Goal: Find specific page/section: Find specific page/section

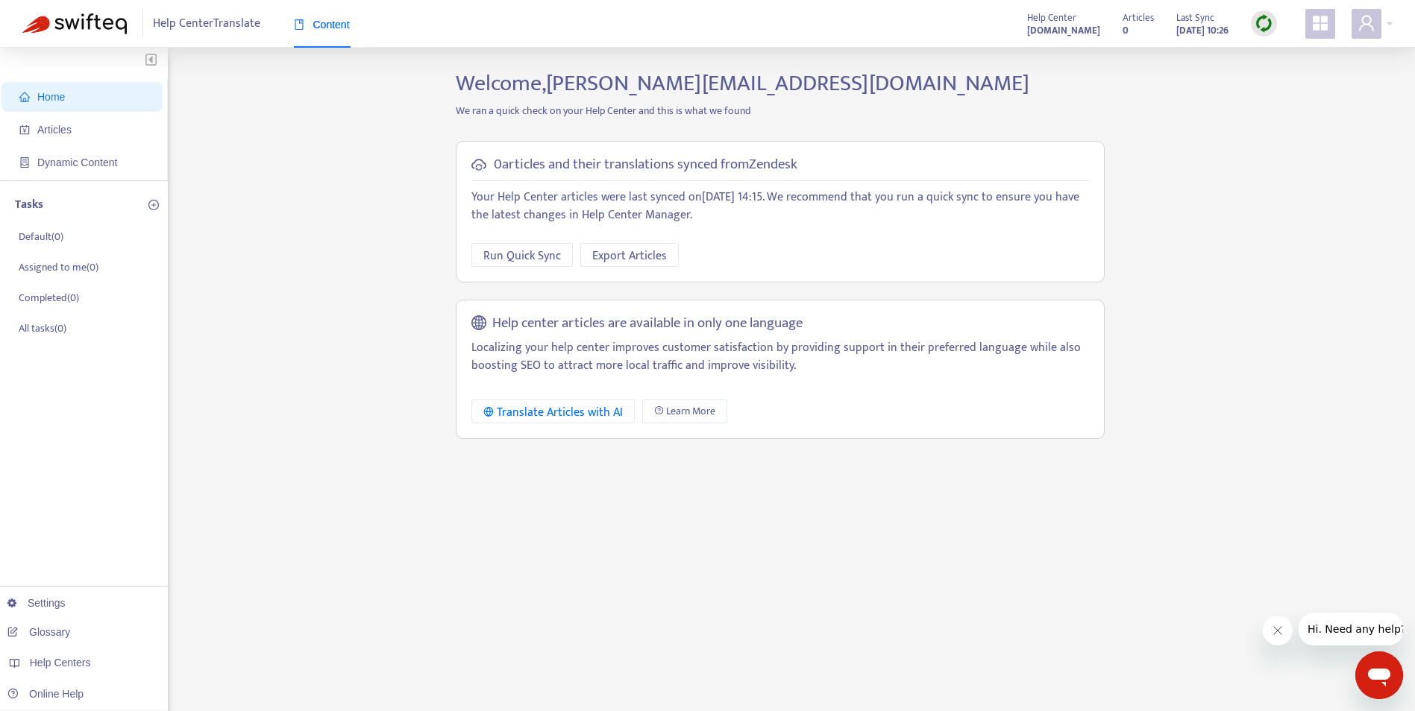
click at [57, 633] on link "Glossary" at bounding box center [38, 632] width 63 height 12
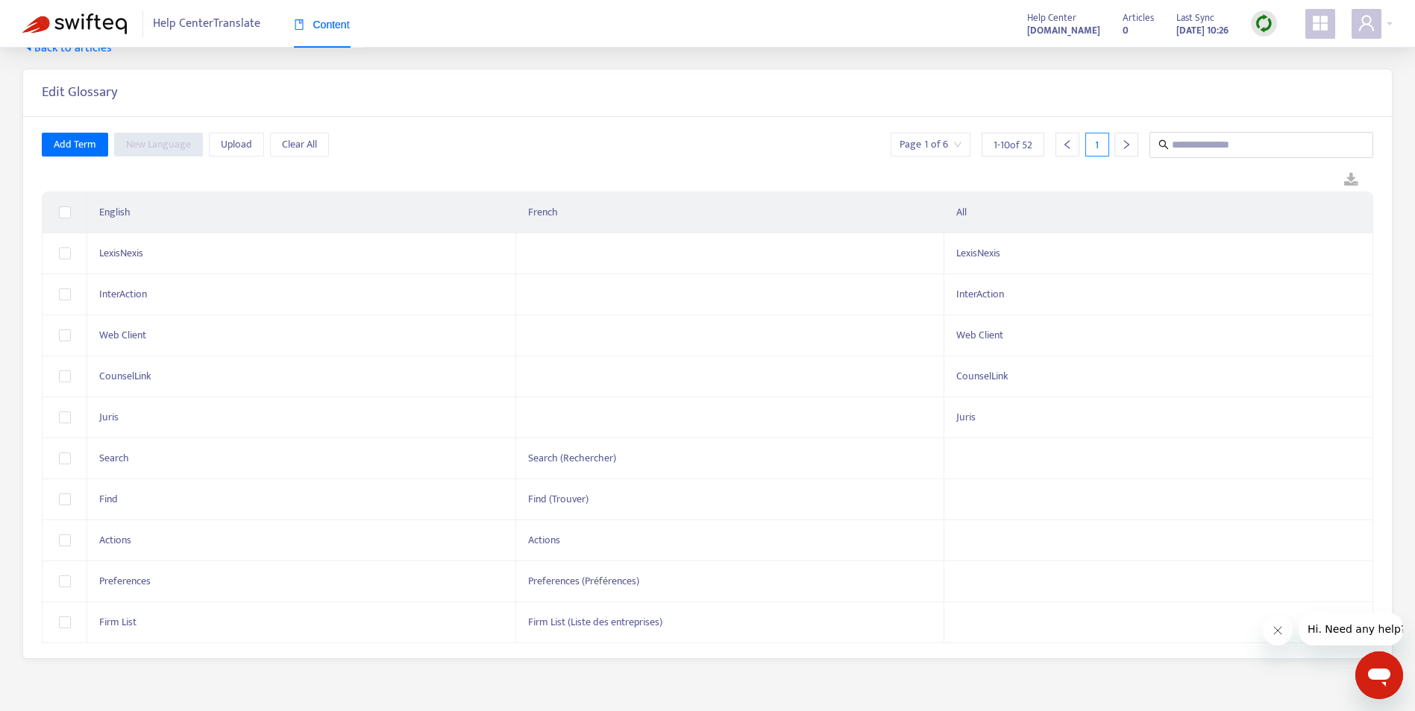
scroll to position [48, 0]
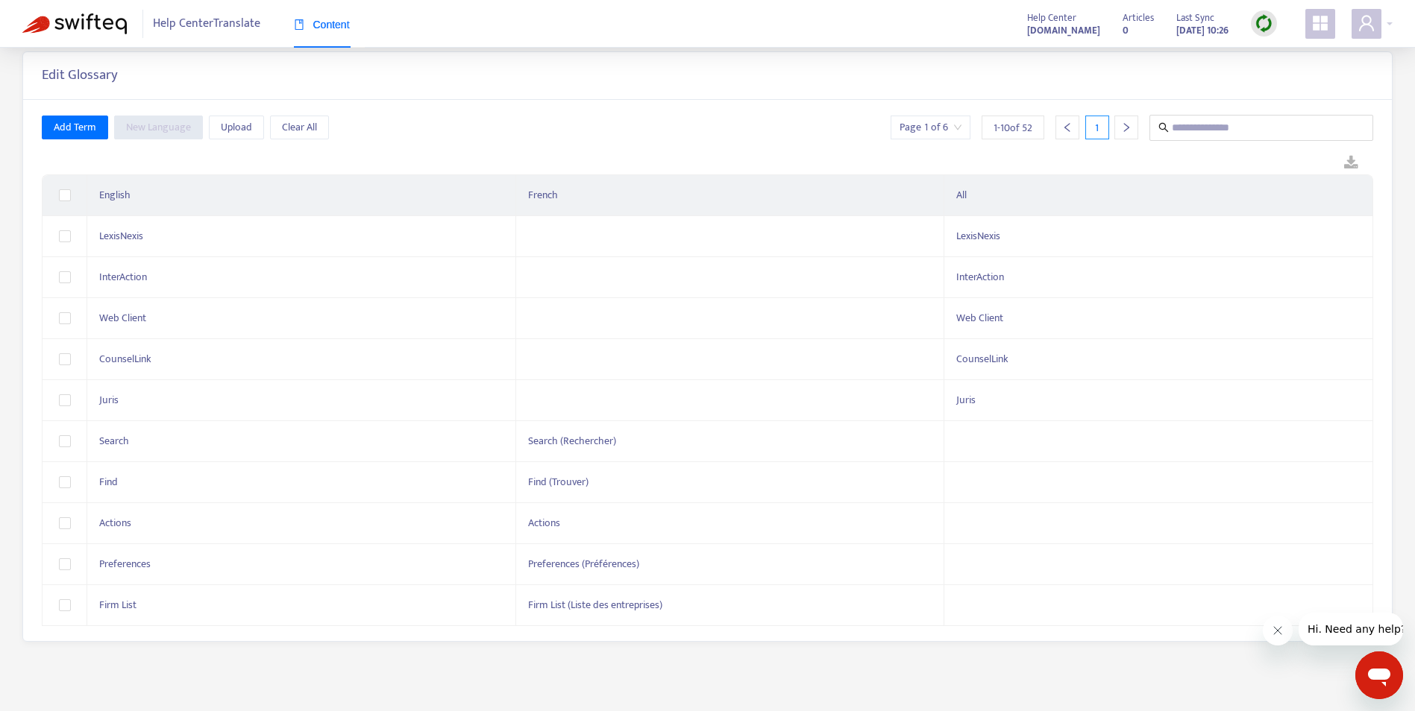
click at [1119, 128] on div at bounding box center [1126, 128] width 24 height 24
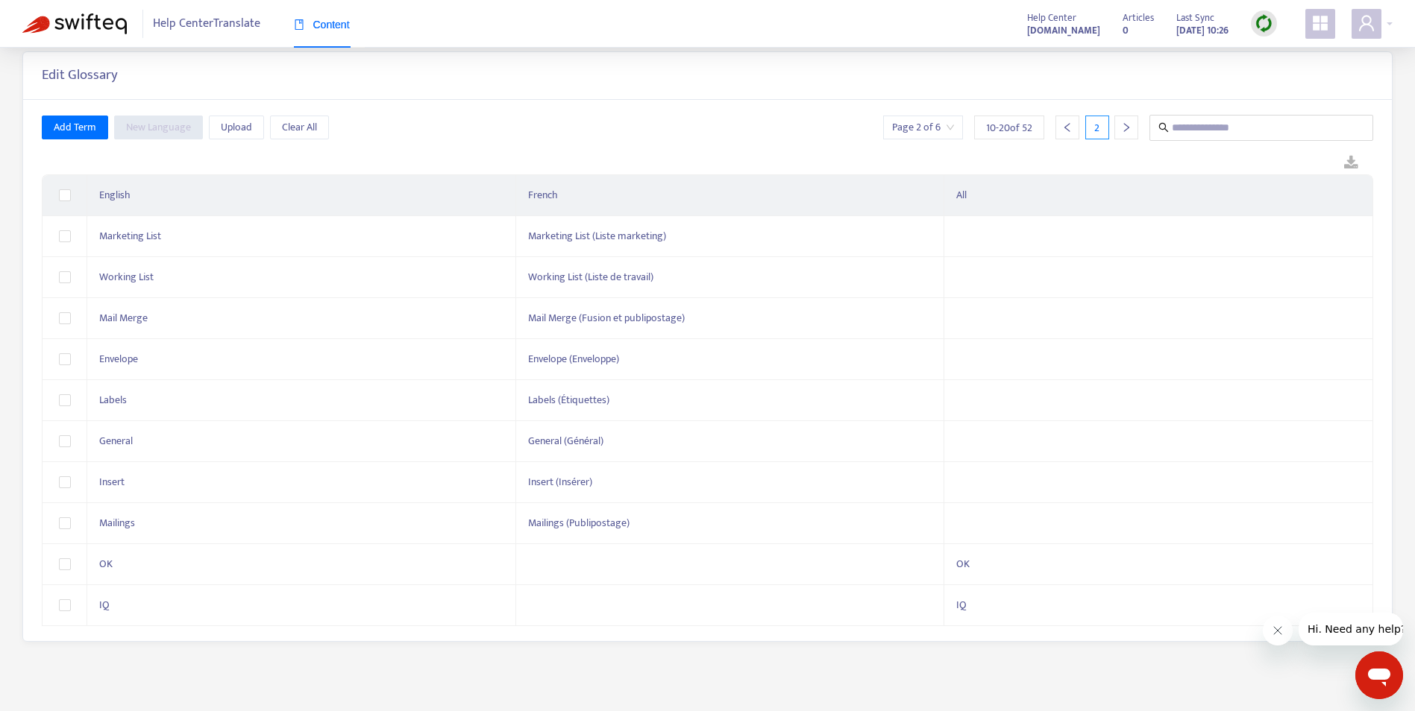
click at [1116, 127] on div at bounding box center [1126, 128] width 24 height 24
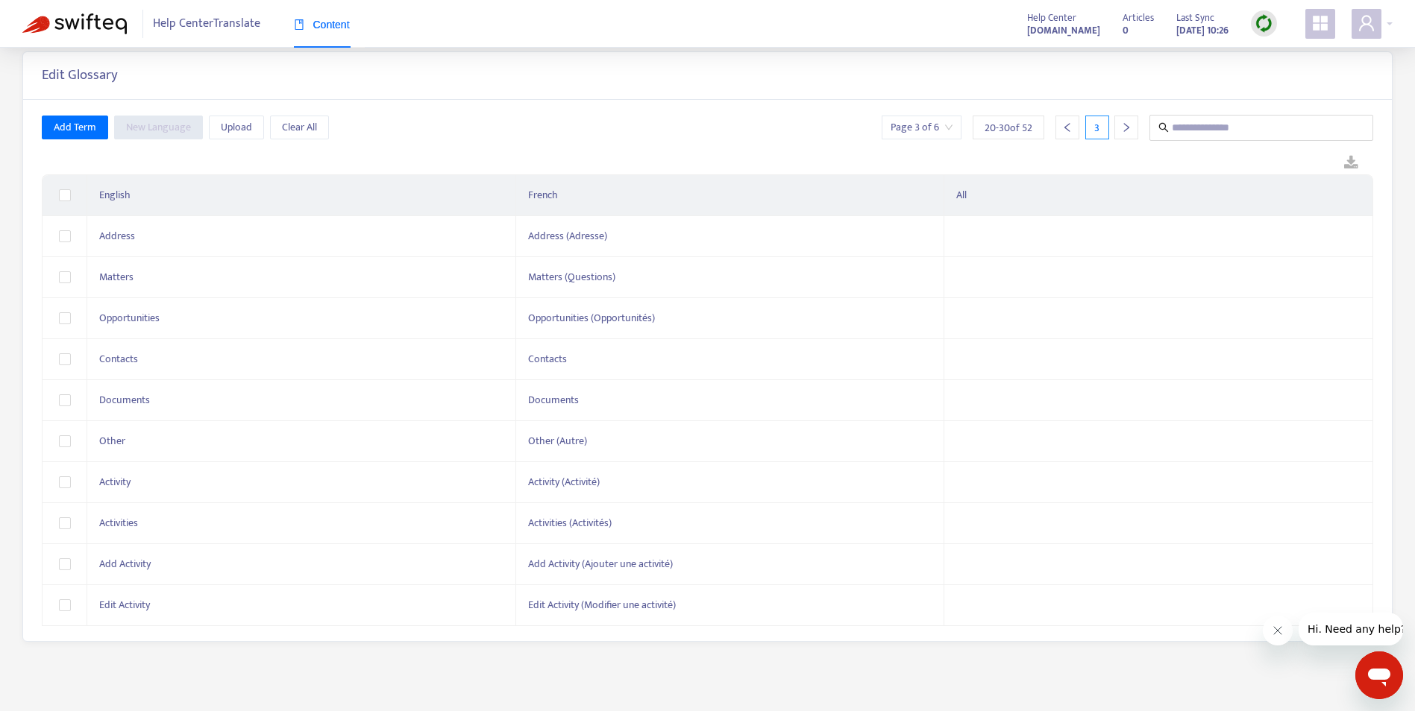
click at [1119, 127] on div at bounding box center [1126, 128] width 24 height 24
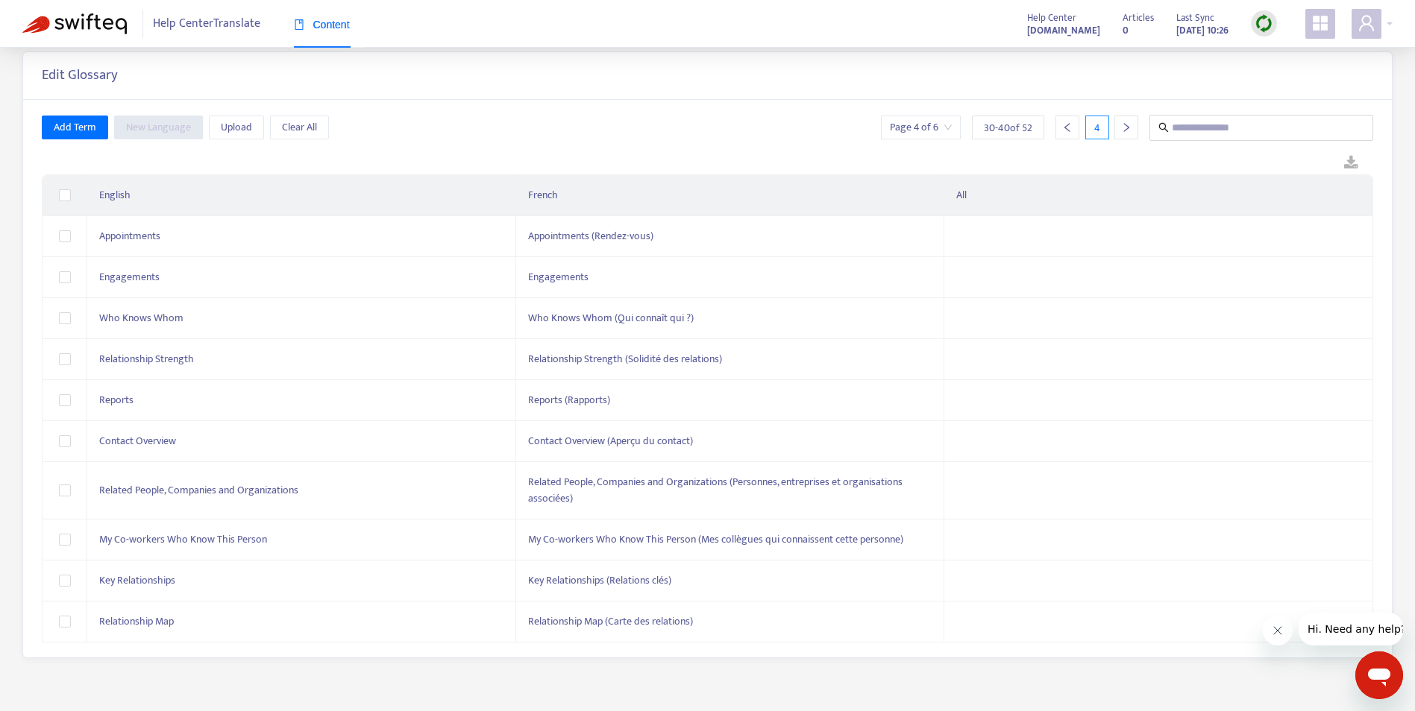
click at [1119, 127] on div at bounding box center [1126, 128] width 24 height 24
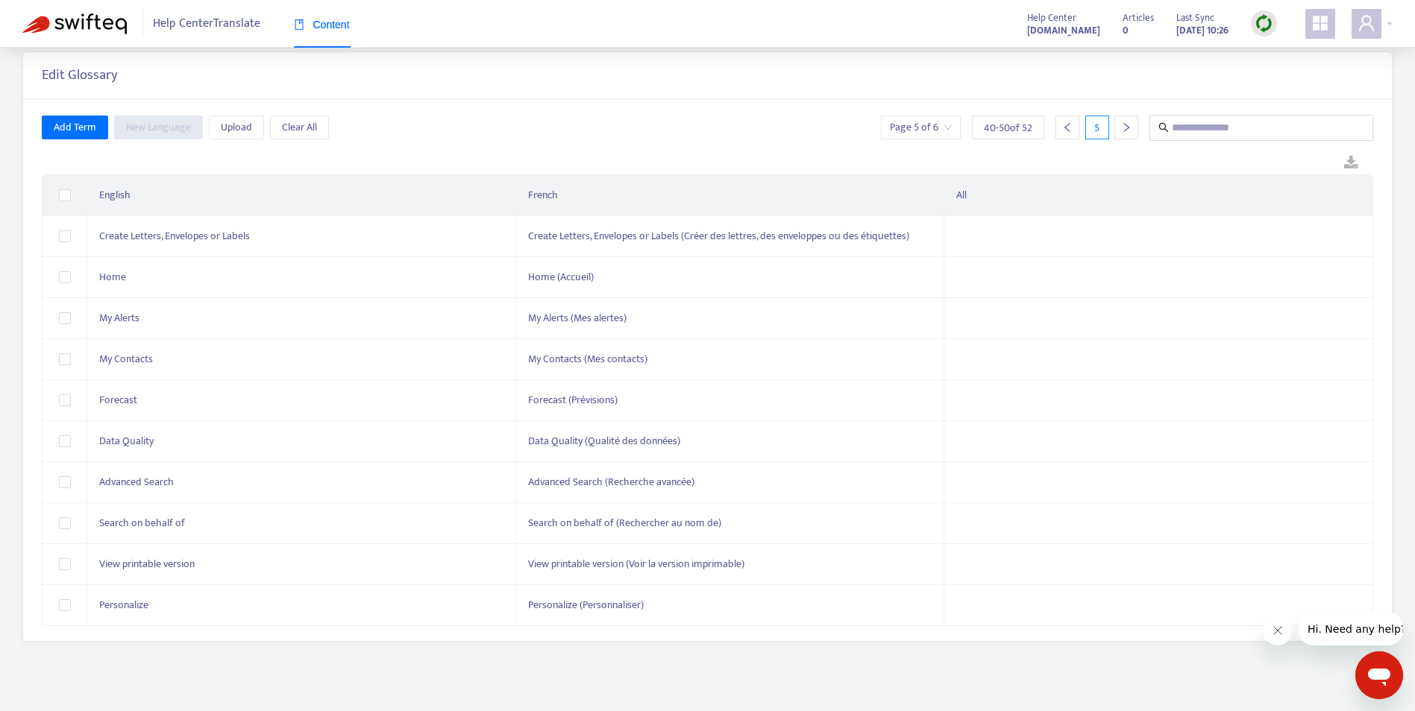
click at [1121, 128] on icon "right" at bounding box center [1126, 127] width 10 height 10
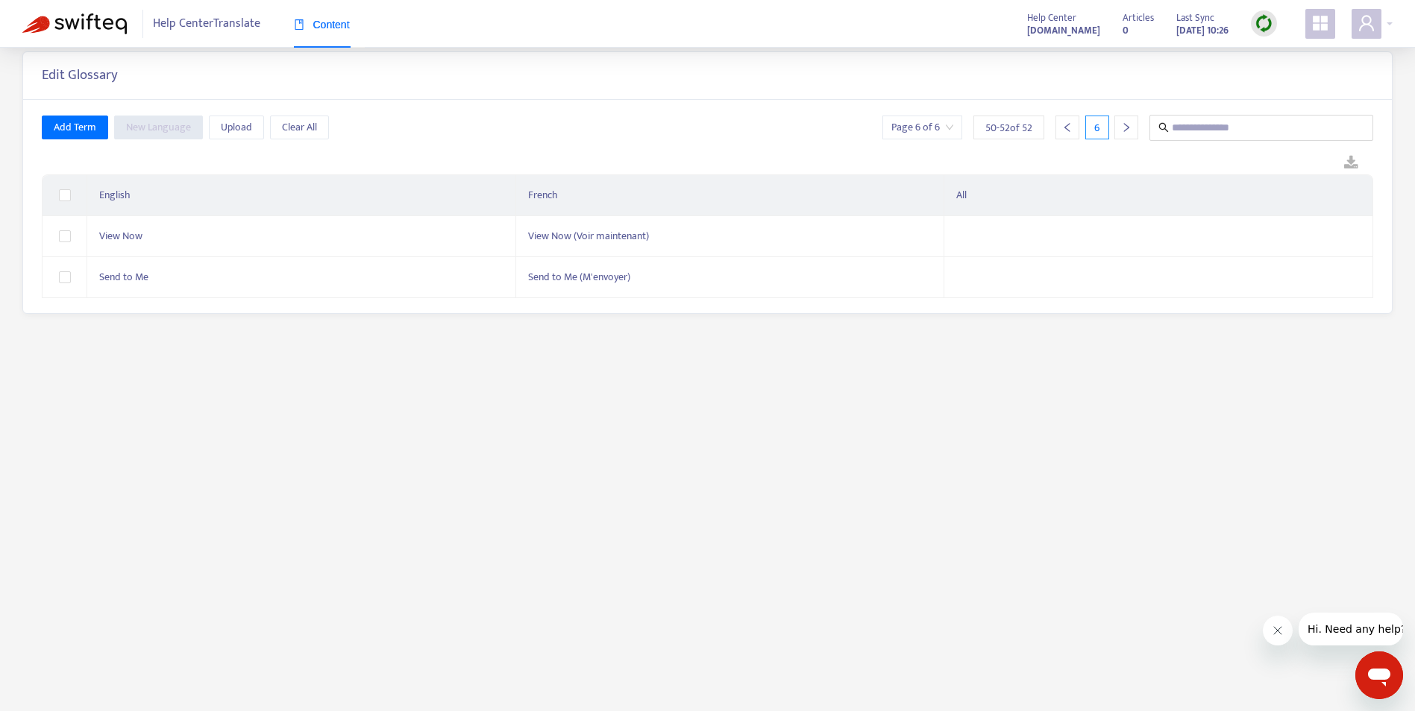
click at [1074, 127] on div at bounding box center [1067, 128] width 24 height 24
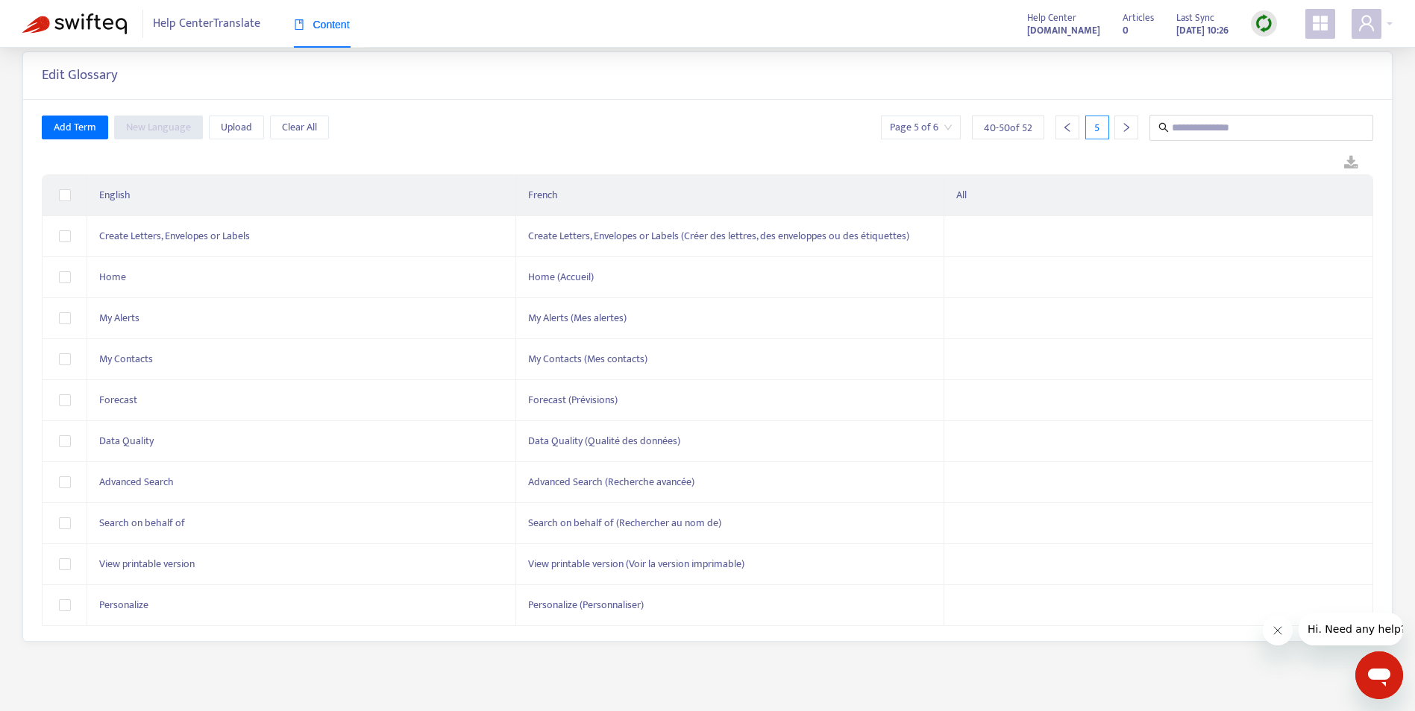
drag, startPoint x: 1118, startPoint y: 129, endPoint x: 1112, endPoint y: 167, distance: 38.5
click at [1119, 129] on div at bounding box center [1126, 128] width 24 height 24
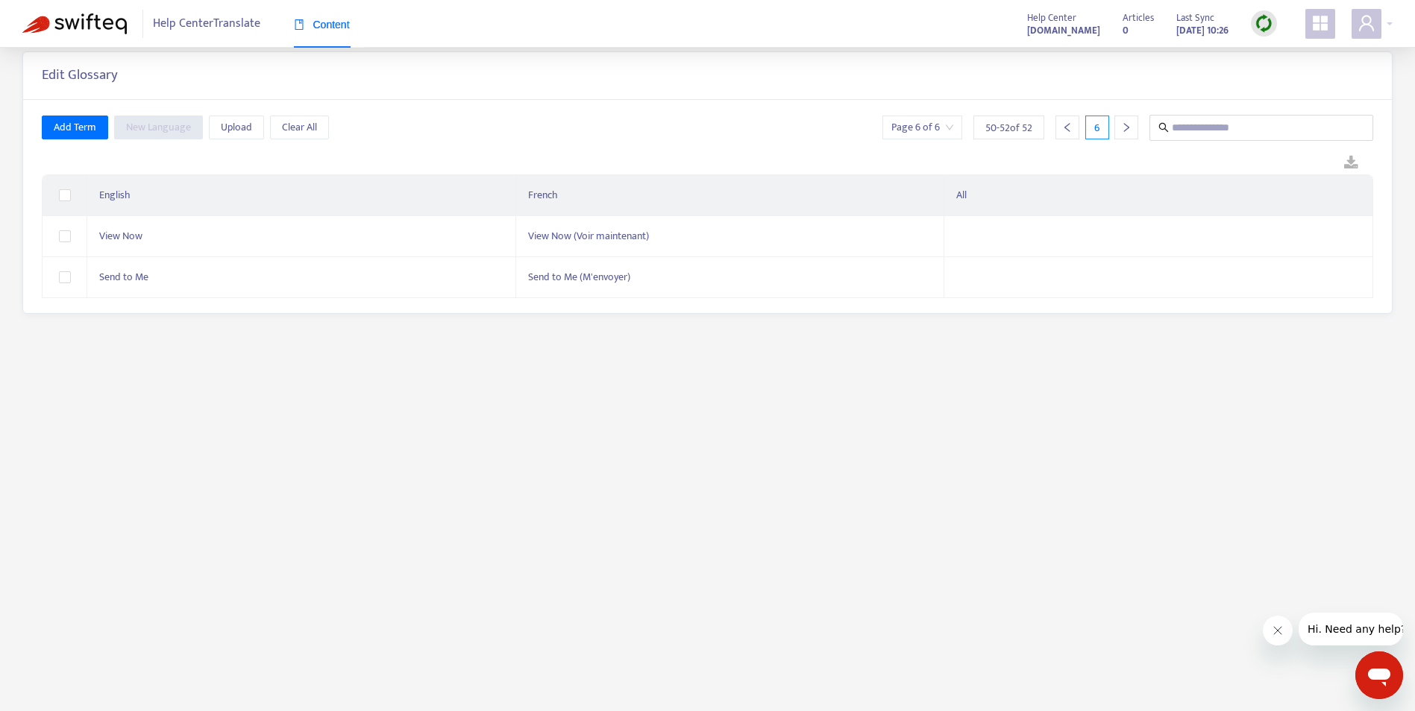
click at [1073, 125] on div at bounding box center [1067, 128] width 24 height 24
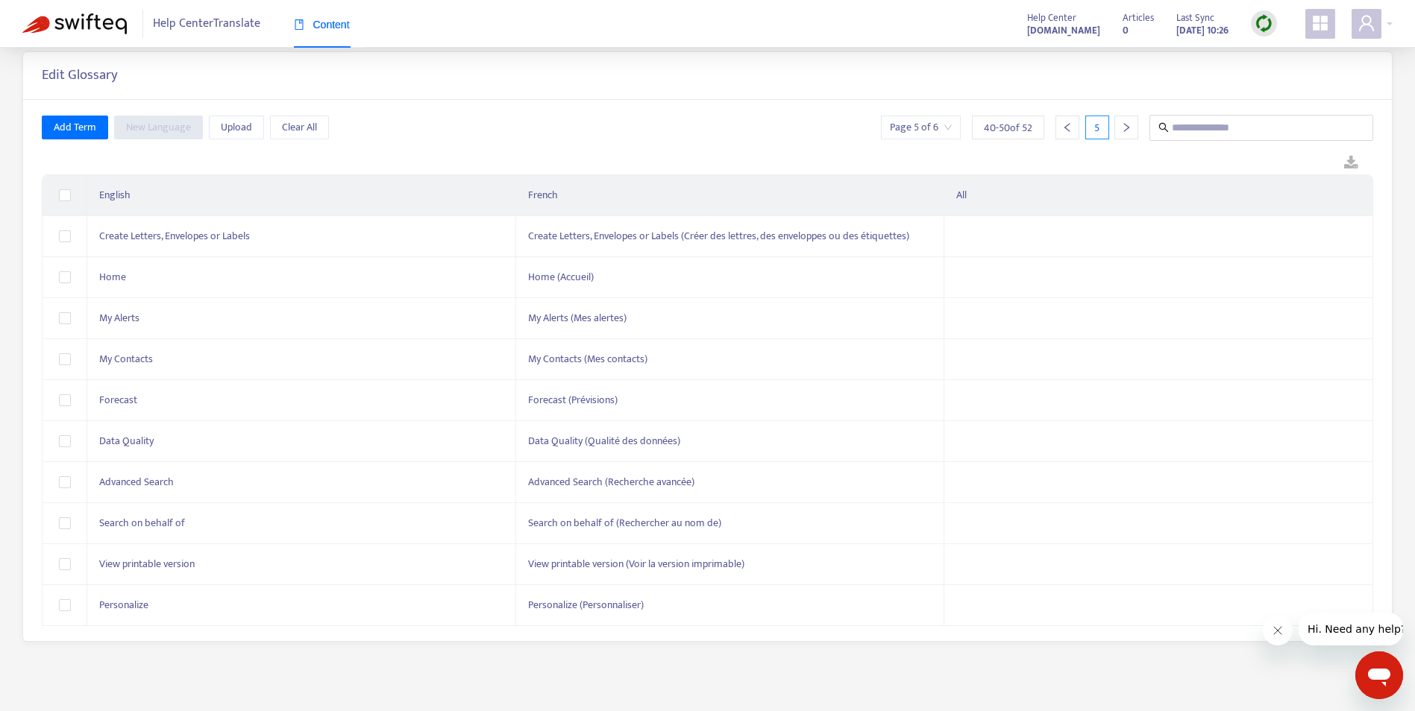
click at [1077, 131] on div at bounding box center [1067, 128] width 24 height 24
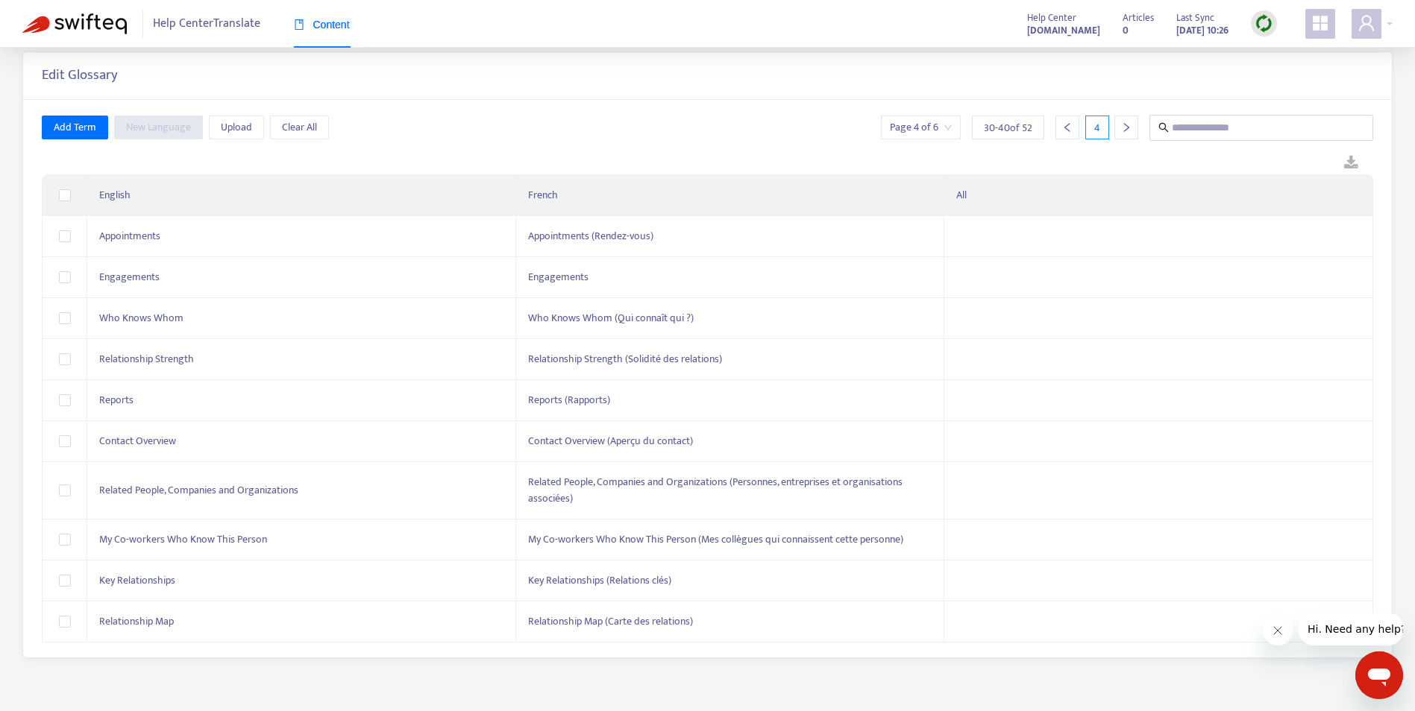
click at [1072, 126] on div at bounding box center [1067, 128] width 24 height 24
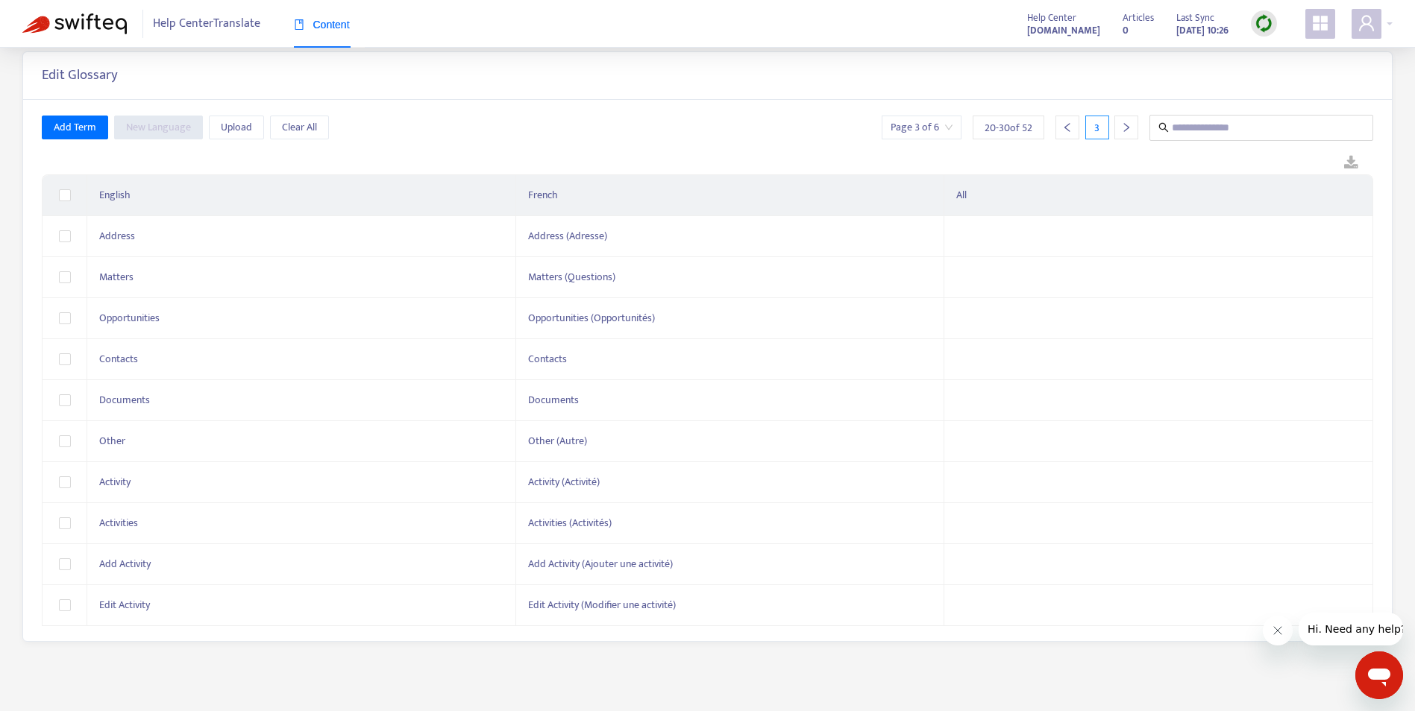
click at [1072, 126] on div at bounding box center [1067, 128] width 24 height 24
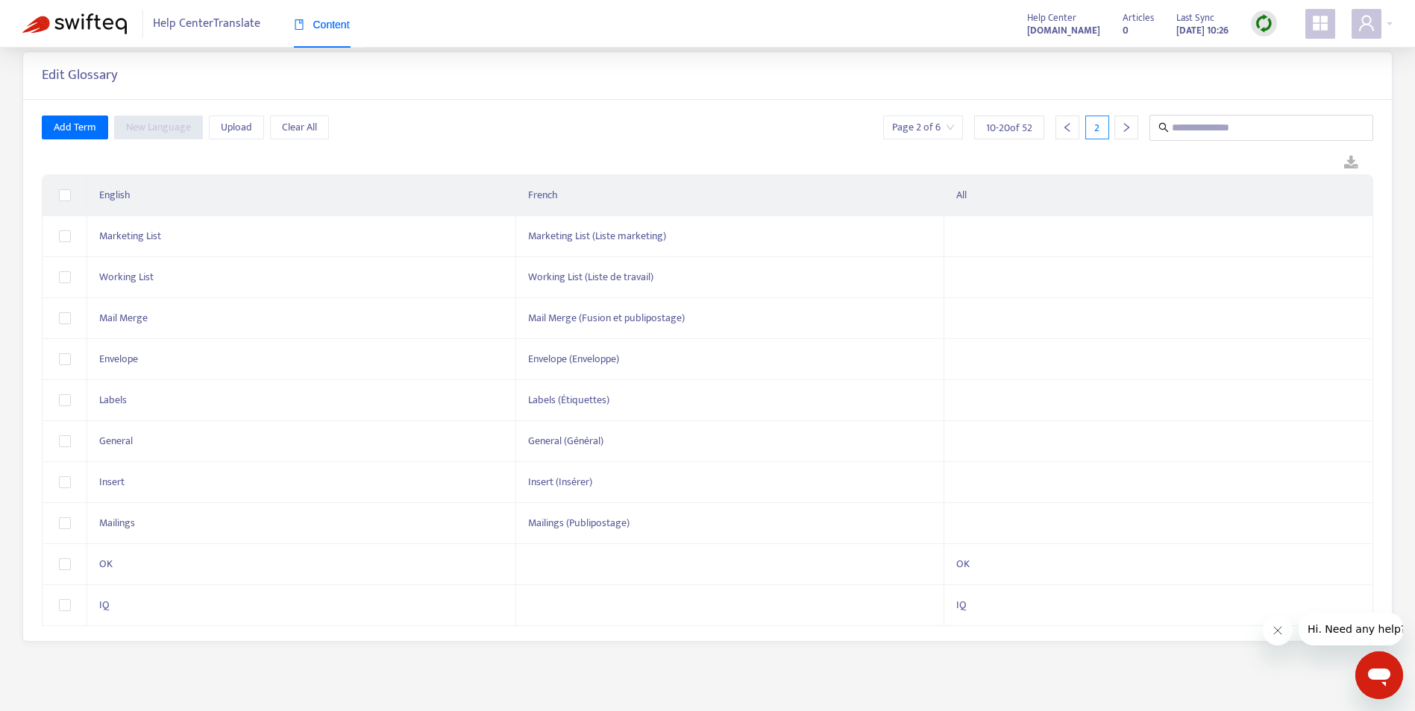
click at [1072, 126] on div at bounding box center [1067, 128] width 24 height 24
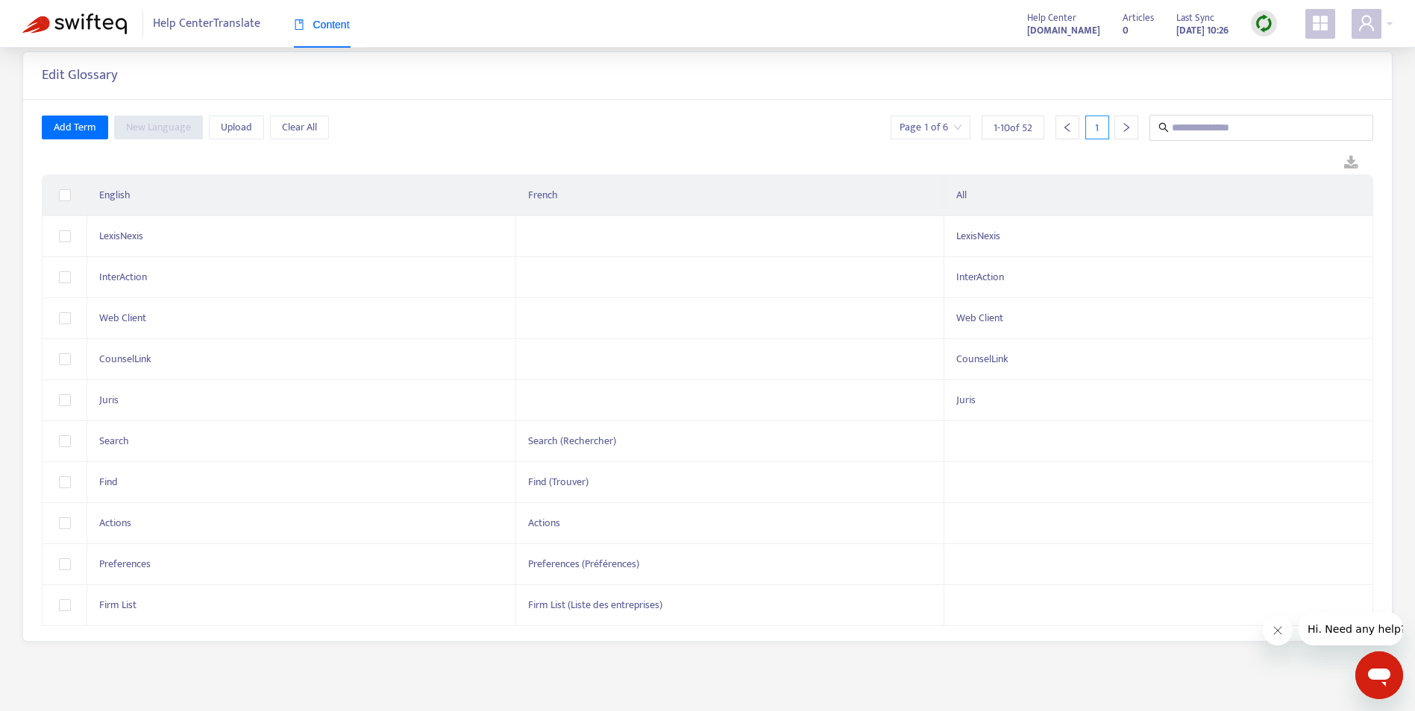
click at [188, 28] on span "Help Center Translate" at bounding box center [206, 24] width 107 height 28
click at [115, 30] on img at bounding box center [74, 23] width 104 height 21
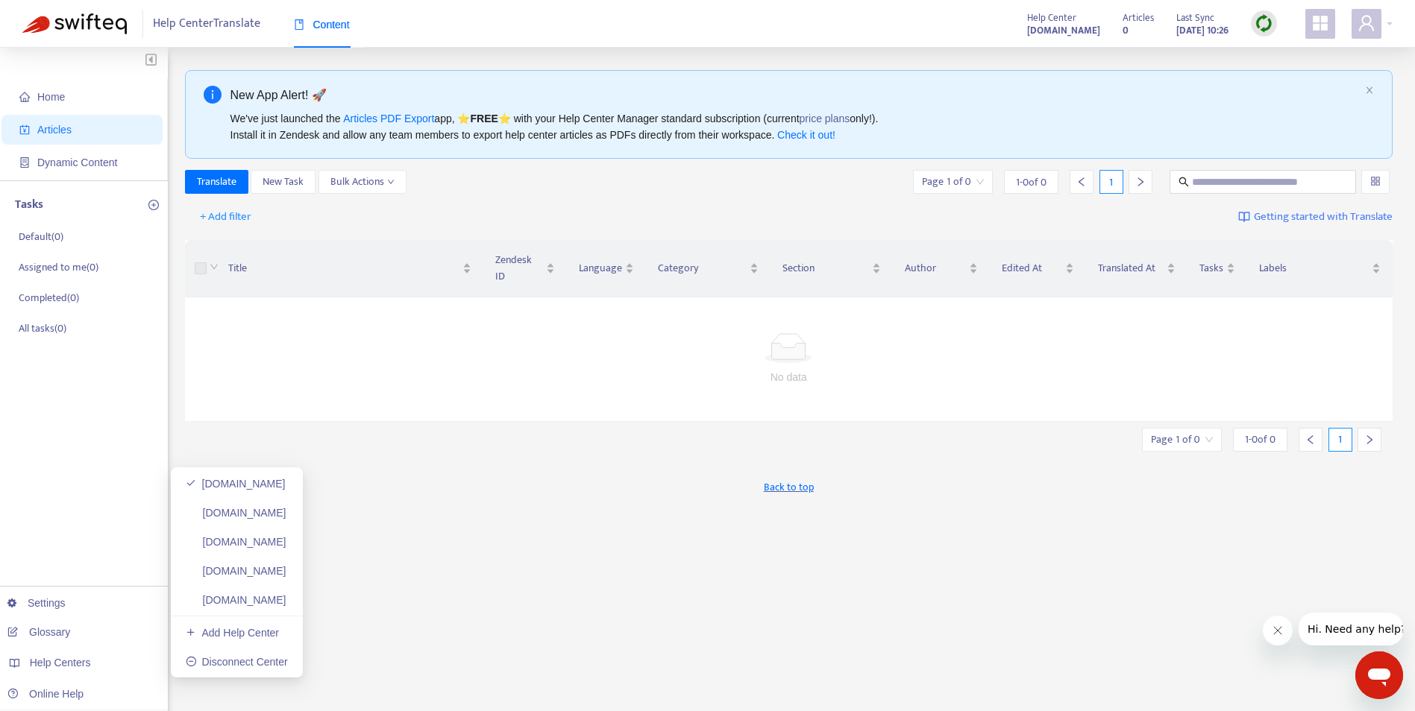
click at [78, 675] on div "Help Centers" at bounding box center [80, 663] width 169 height 30
click at [242, 518] on link "iawebclient.zendesk.com" at bounding box center [236, 513] width 101 height 12
